Goal: Task Accomplishment & Management: Complete application form

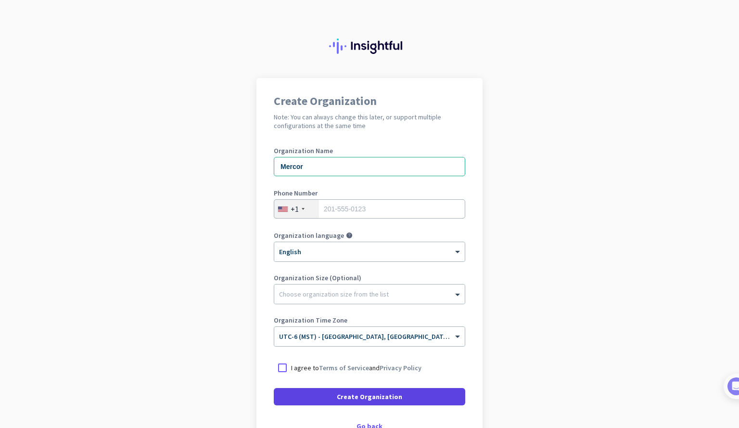
type input "Mercor"
click at [360, 396] on span "Create Organization" at bounding box center [369, 397] width 65 height 10
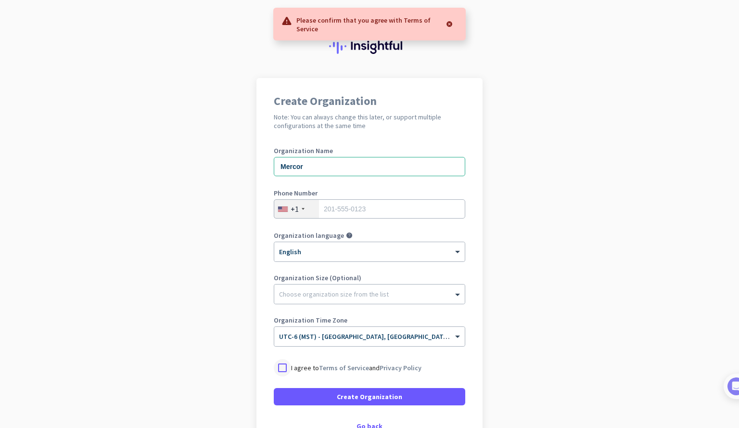
click at [281, 369] on div at bounding box center [282, 367] width 17 height 17
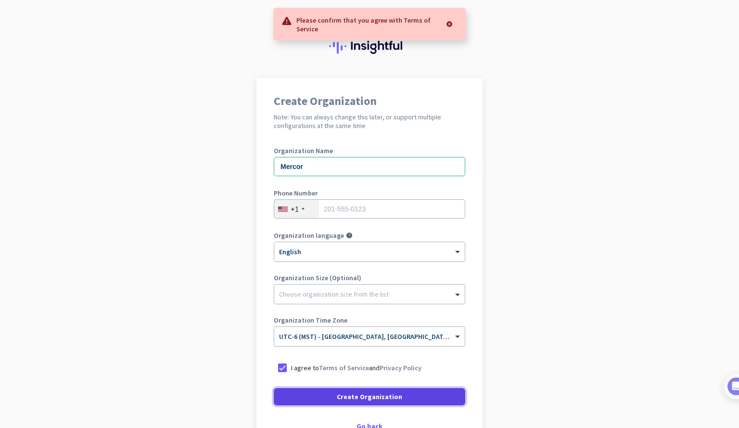
click at [324, 394] on span at bounding box center [369, 396] width 191 height 23
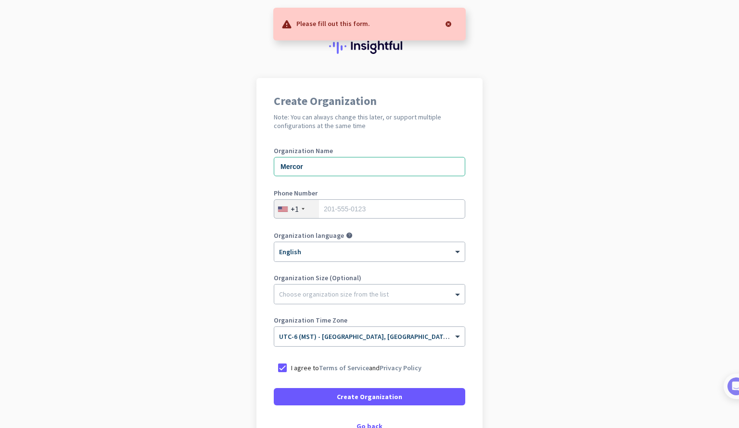
click at [299, 213] on div "+1" at bounding box center [296, 209] width 45 height 18
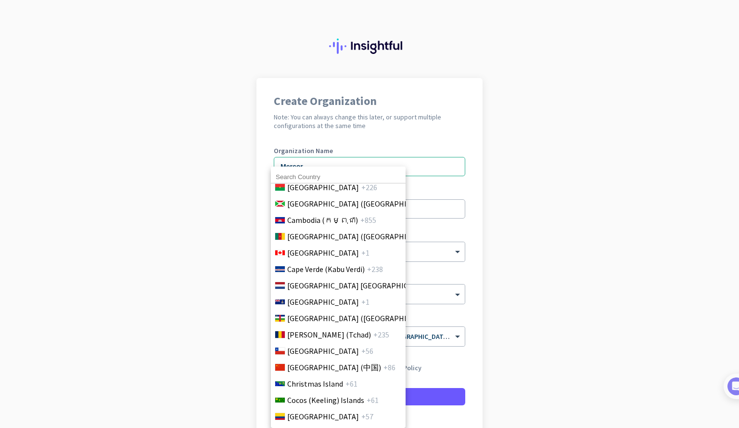
scroll to position [641, 0]
click at [340, 253] on li "Canada +1" at bounding box center [337, 253] width 135 height 16
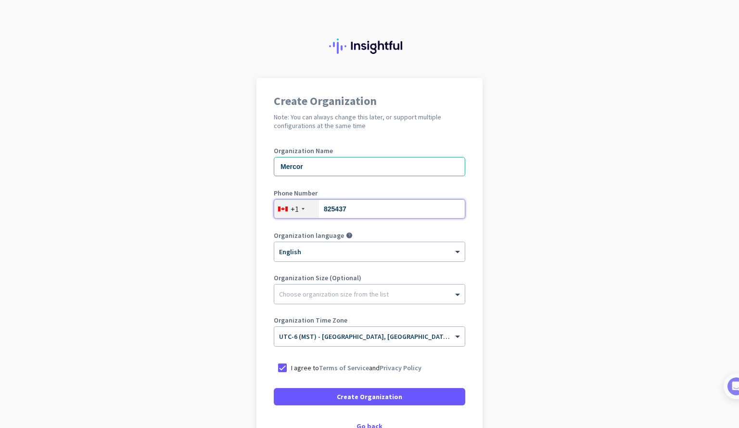
type input "8254377433"
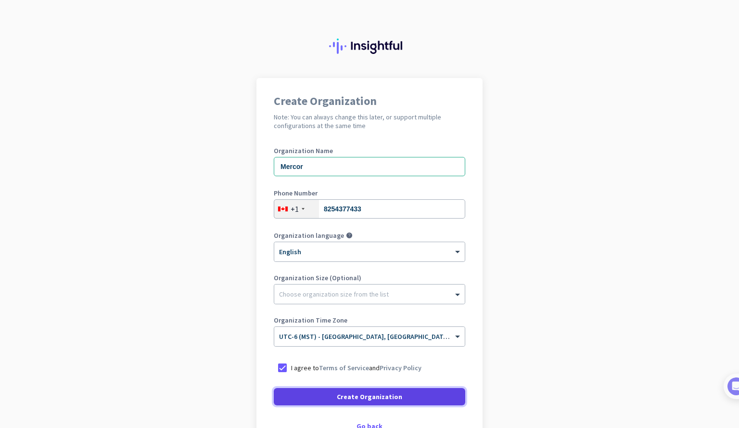
click at [379, 400] on span "Create Organization" at bounding box center [369, 397] width 65 height 10
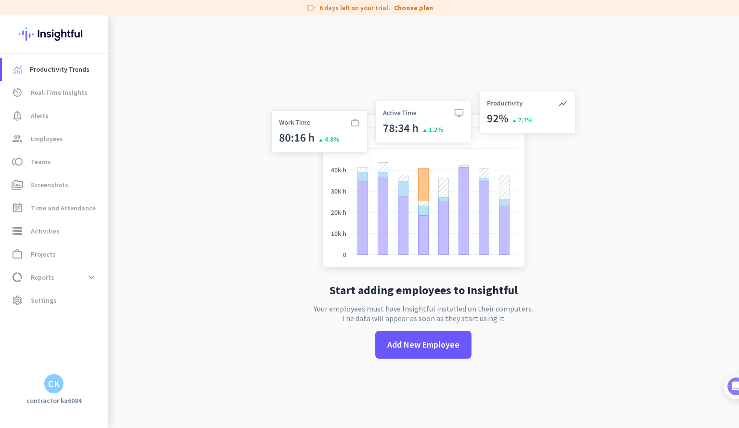
click at [296, 306] on div "Start adding employees to Insightful Your employees must have Insightful instal…" at bounding box center [423, 229] width 319 height 428
